Goal: Obtain resource: Download file/media

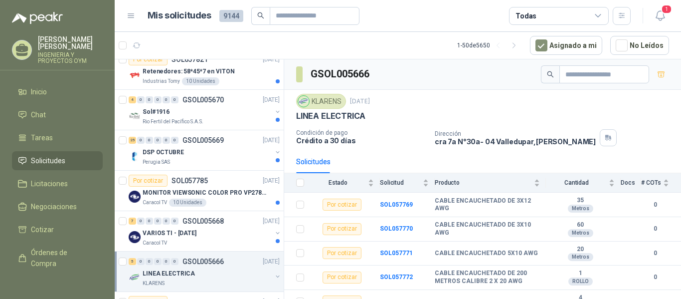
scroll to position [134, 0]
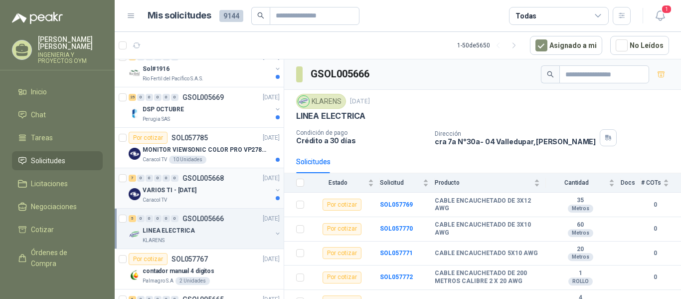
click at [202, 199] on div "Caracol TV" at bounding box center [207, 200] width 129 height 8
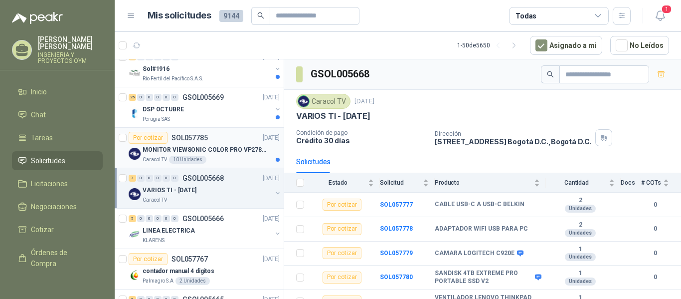
click at [221, 146] on p "MONITOR VIEWSONIC COLOR PRO VP2786-4K" at bounding box center [205, 149] width 124 height 9
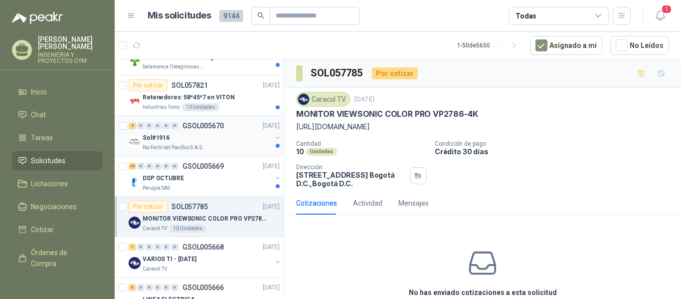
scroll to position [60, 0]
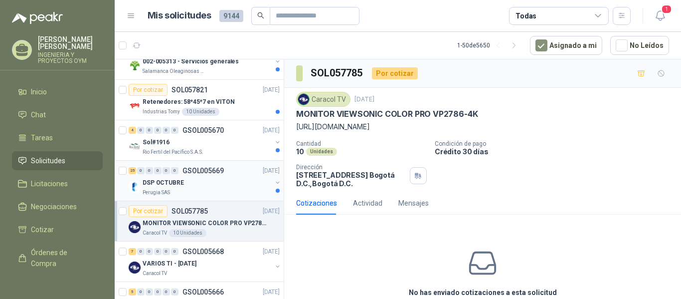
click at [168, 182] on p "DSP OCTUBRE" at bounding box center [163, 182] width 41 height 9
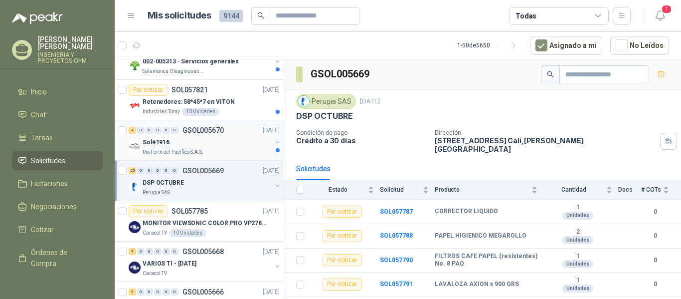
click at [182, 147] on div "Sol#1916" at bounding box center [207, 142] width 129 height 12
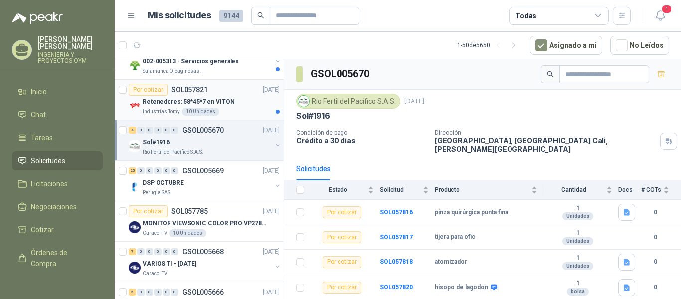
click at [189, 114] on div "10 Unidades" at bounding box center [200, 112] width 37 height 8
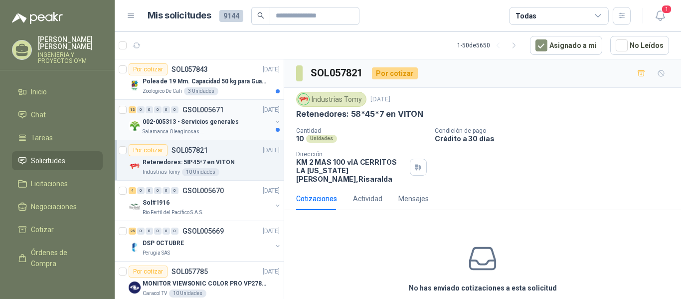
click at [235, 112] on div "13 0 0 0 0 0 GSOL005671 [DATE]" at bounding box center [205, 110] width 153 height 12
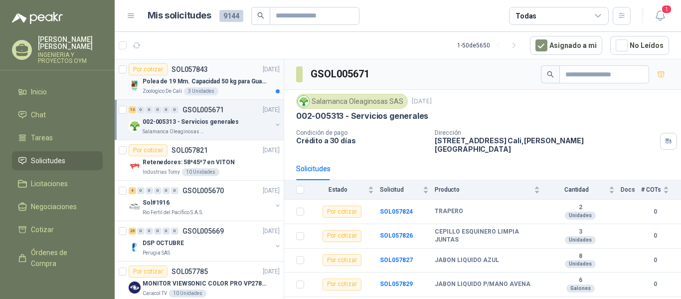
click at [216, 86] on div "Polea de 19 Mm. Capacidad 50 kg para Guaya. Cable O [GEOGRAPHIC_DATA]" at bounding box center [211, 81] width 137 height 12
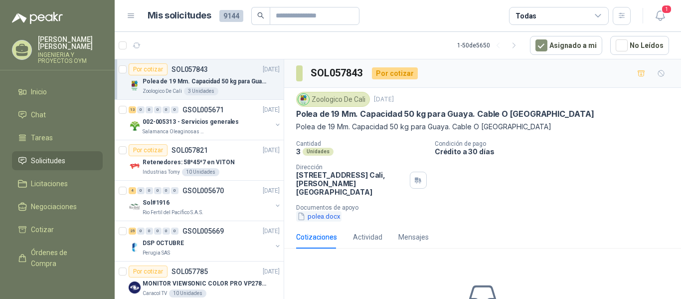
click at [328, 211] on button "polea.docx" at bounding box center [318, 216] width 45 height 10
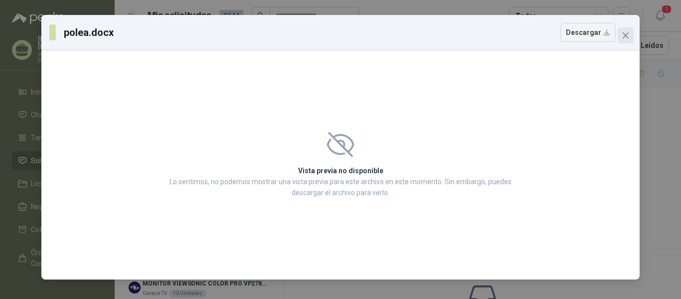
click at [628, 35] on icon "close" at bounding box center [626, 35] width 8 height 8
